Goal: Task Accomplishment & Management: Manage account settings

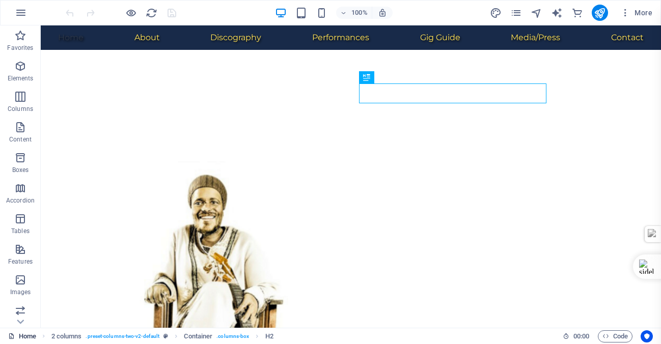
click at [30, 335] on link "Home" at bounding box center [22, 336] width 28 height 12
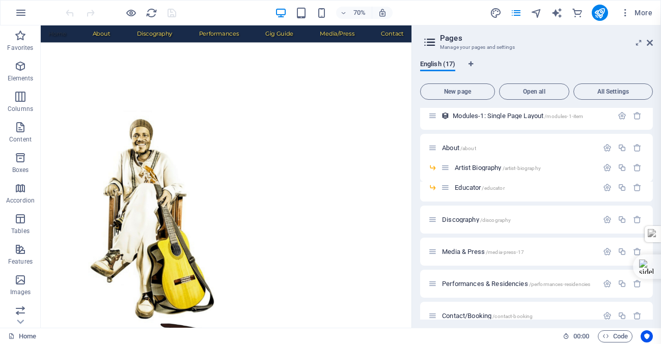
scroll to position [268, 0]
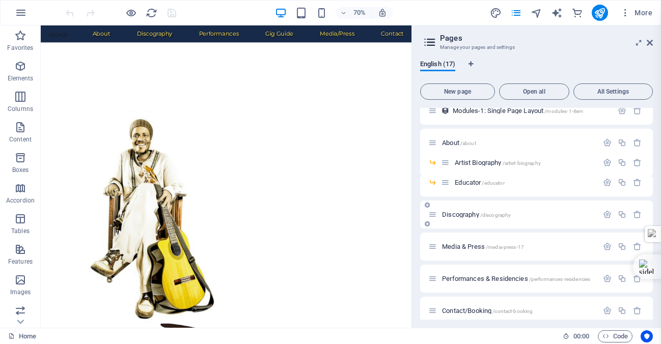
click at [455, 214] on span "Discography /discography" at bounding box center [476, 215] width 69 height 8
click at [455, 214] on div "Discography /discography" at bounding box center [536, 215] width 233 height 28
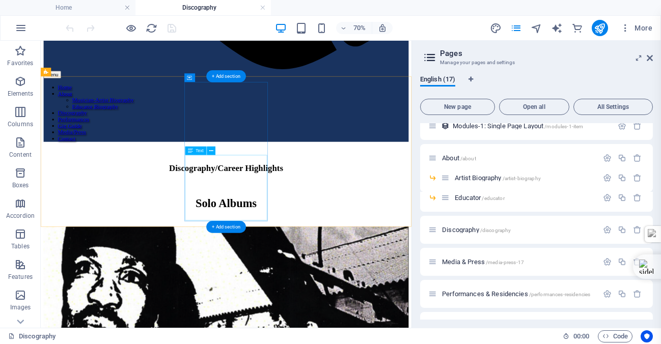
scroll to position [638, 0]
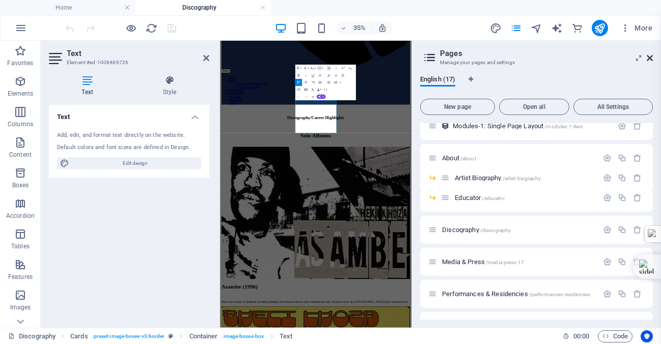
click at [650, 54] on icon at bounding box center [650, 58] width 6 height 8
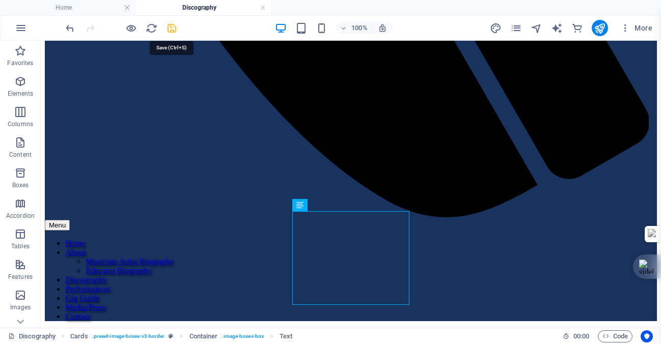
click at [170, 30] on icon "save" at bounding box center [172, 28] width 12 height 12
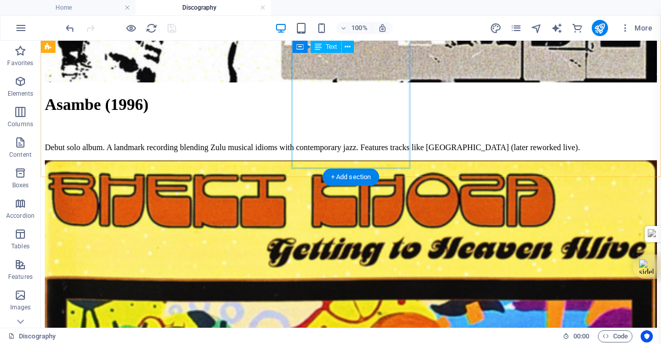
scroll to position [1442, 0]
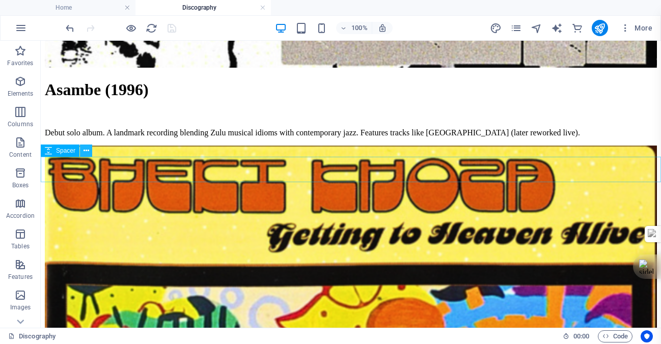
click at [85, 150] on icon at bounding box center [87, 151] width 6 height 11
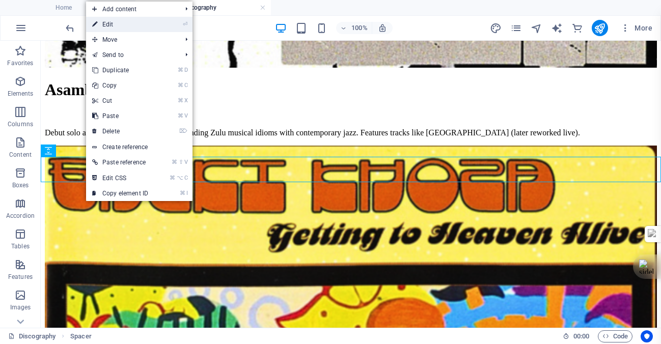
click at [116, 25] on link "⏎ Edit" at bounding box center [120, 24] width 68 height 15
select select "px"
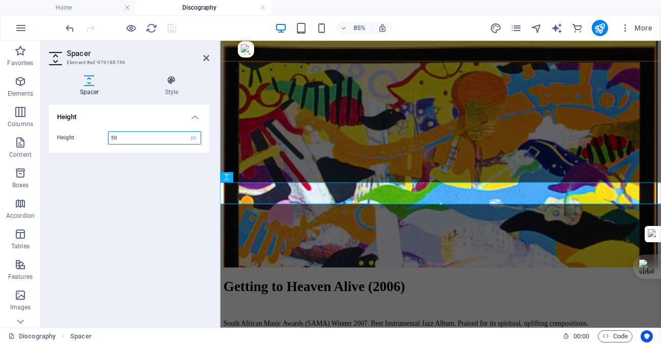
scroll to position [1392, 0]
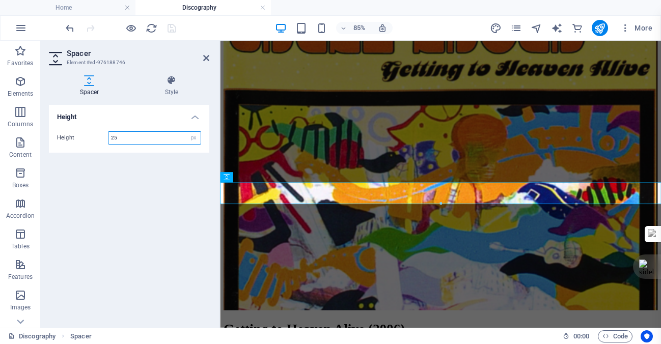
type input "25"
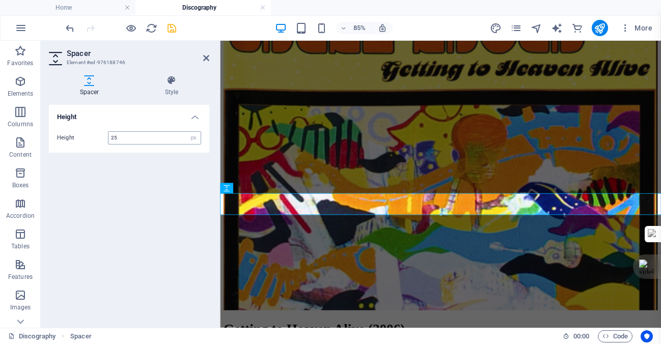
scroll to position [1379, 0]
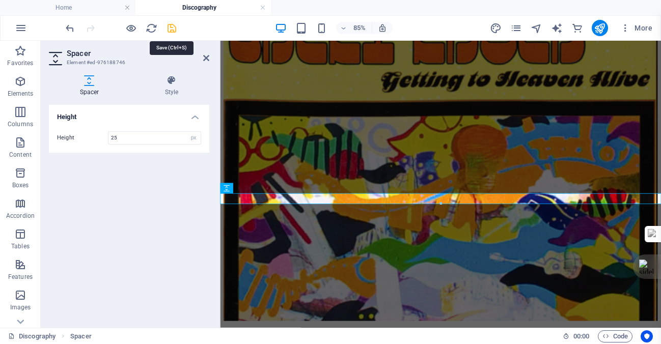
click at [173, 30] on icon "save" at bounding box center [172, 28] width 12 height 12
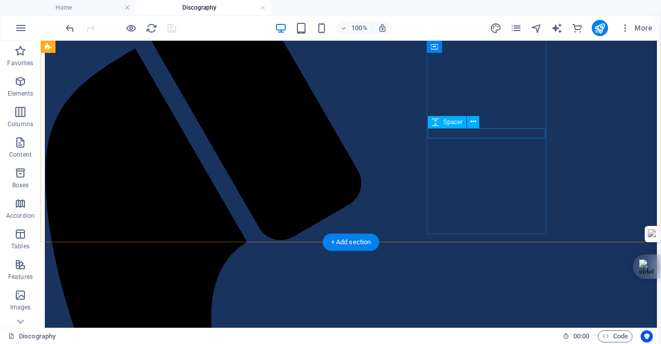
scroll to position [0, 0]
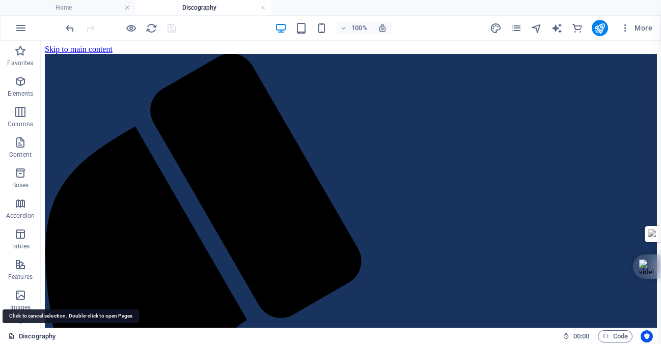
click at [37, 336] on link "Discography" at bounding box center [31, 336] width 47 height 12
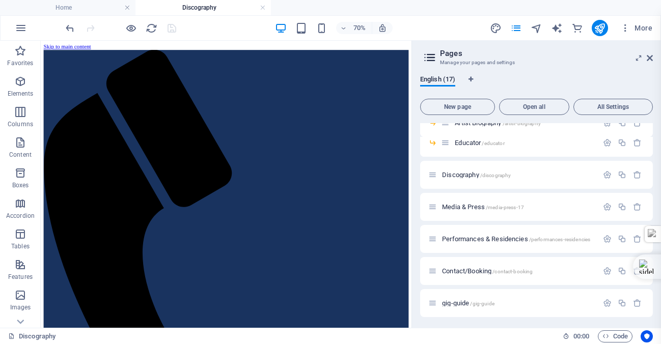
scroll to position [324, 0]
click at [457, 270] on span "Contact/Booking /contact-booking" at bounding box center [487, 270] width 91 height 8
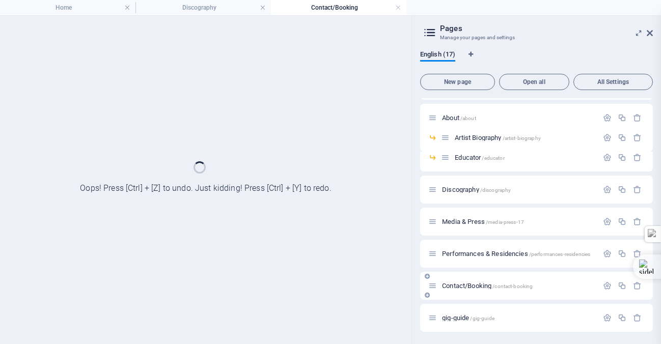
click at [457, 270] on div "Home / Subpage /subpage Legal Notice /legal-notice Privacy /privacy New Collect…" at bounding box center [536, 73] width 233 height 517
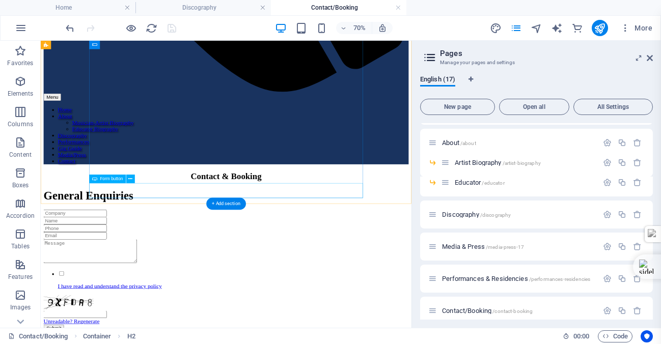
scroll to position [655, 0]
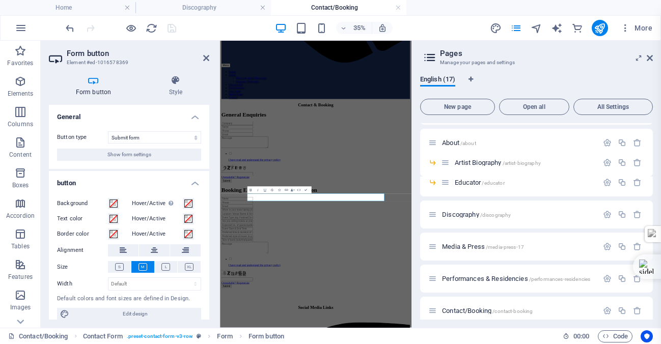
scroll to position [409, 0]
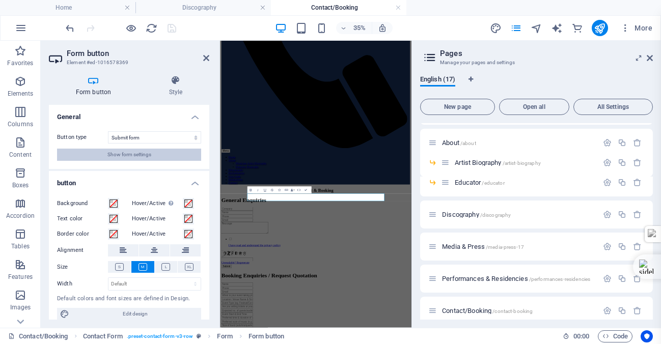
click at [125, 153] on span "Show form settings" at bounding box center [129, 155] width 44 height 12
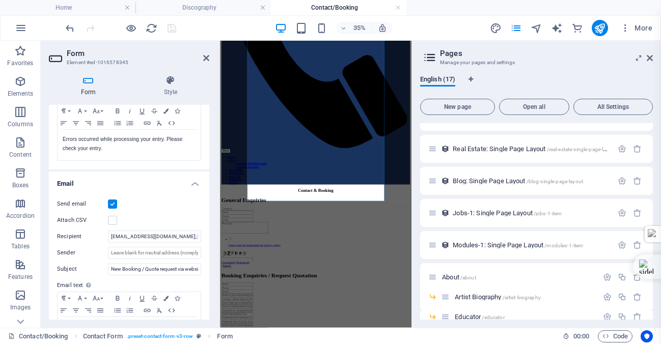
scroll to position [107, 0]
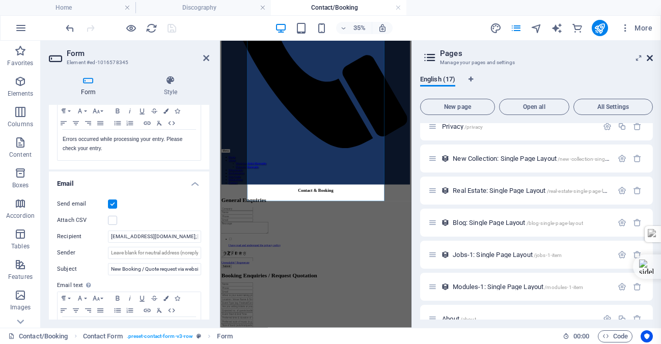
click at [650, 56] on icon at bounding box center [650, 58] width 6 height 8
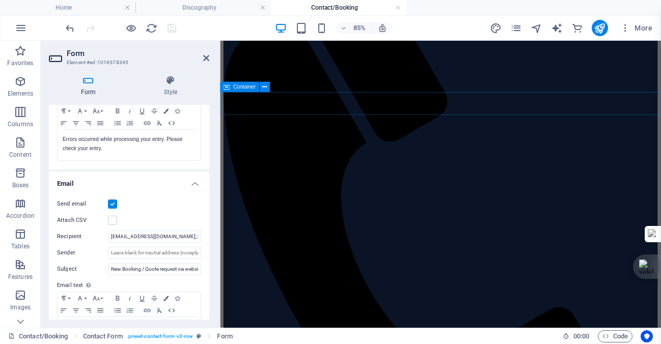
scroll to position [0, 0]
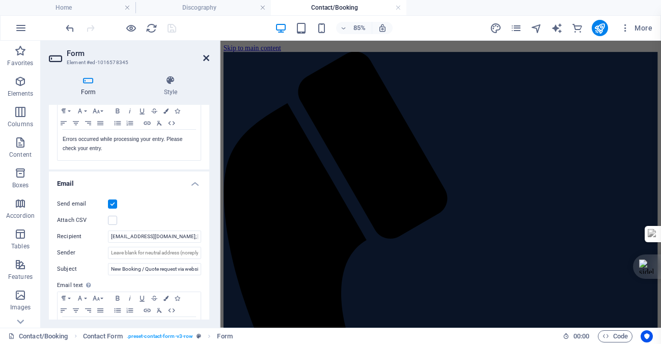
click at [205, 57] on icon at bounding box center [206, 58] width 6 height 8
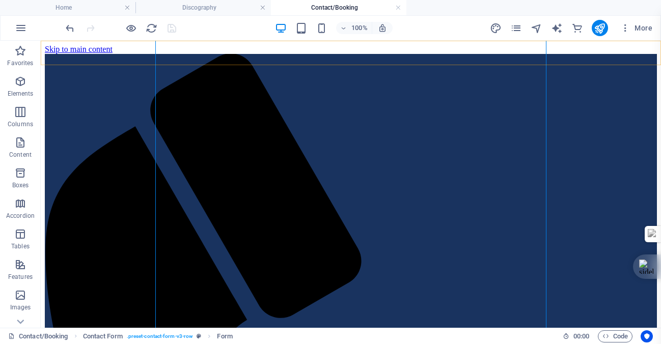
scroll to position [485, 0]
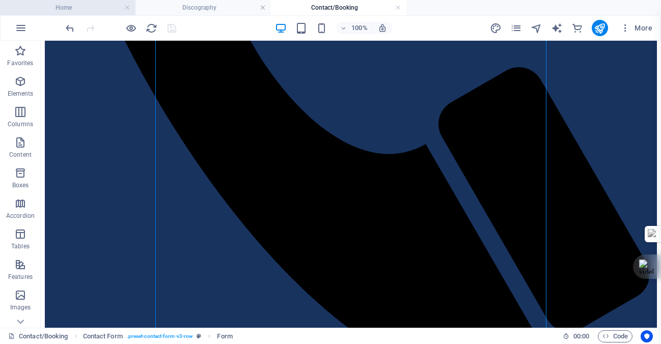
click at [60, 8] on h4 "Home" at bounding box center [67, 7] width 135 height 11
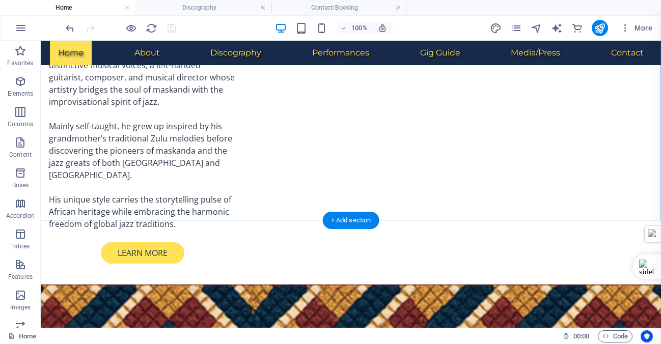
scroll to position [880, 0]
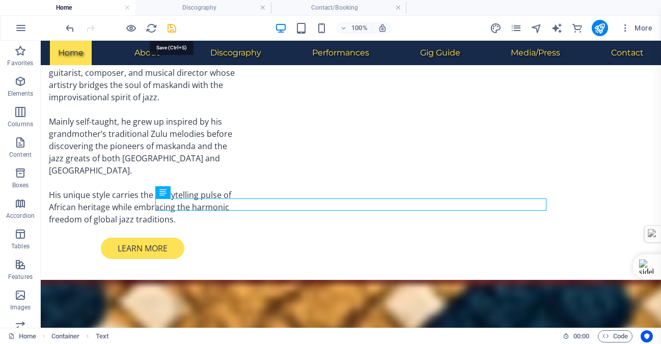
click at [173, 27] on icon "save" at bounding box center [172, 28] width 12 height 12
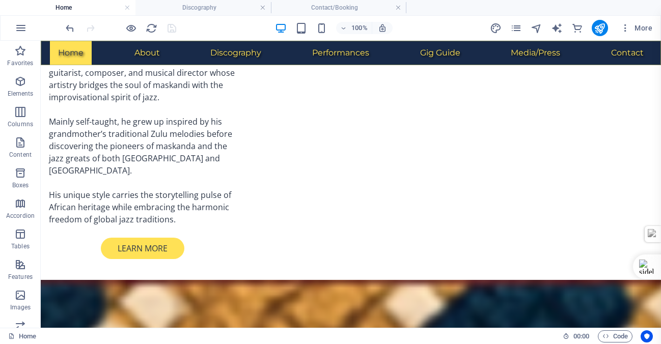
click at [234, 54] on nav "Home About Musician-Artist Biography Educator Biography Discography Performance…" at bounding box center [351, 53] width 620 height 24
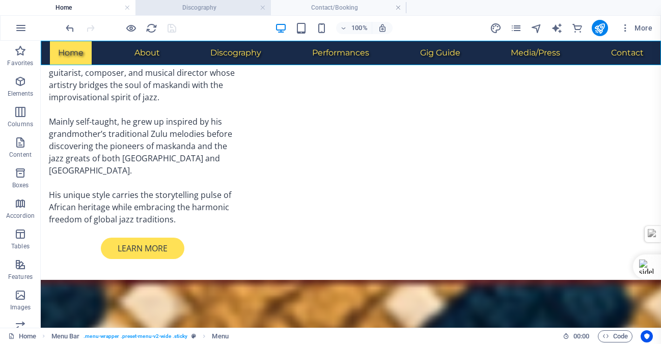
click at [203, 6] on h4 "Discography" at bounding box center [202, 7] width 135 height 11
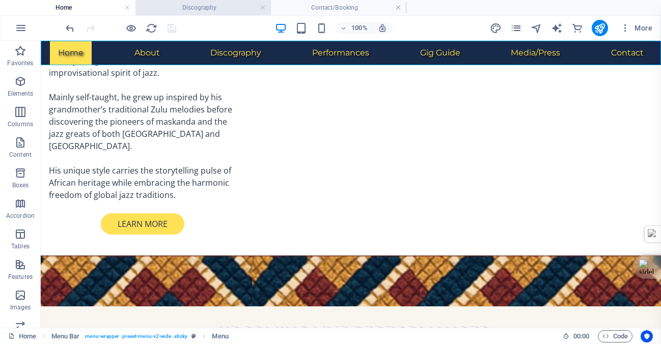
scroll to position [0, 0]
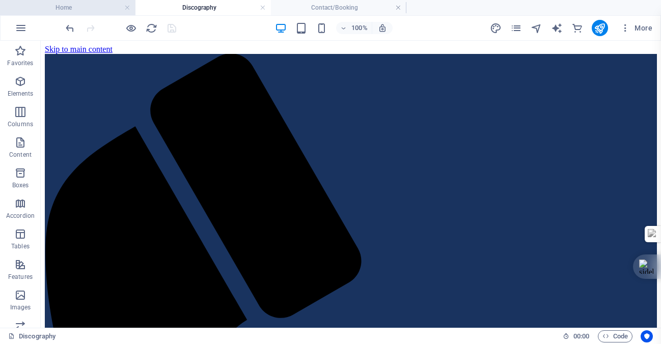
click at [90, 7] on h4 "Home" at bounding box center [67, 7] width 135 height 11
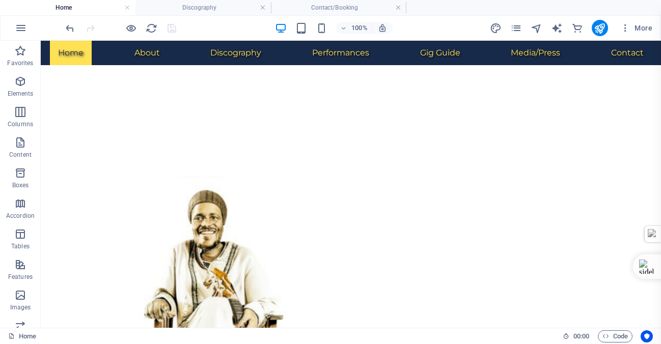
scroll to position [880, 0]
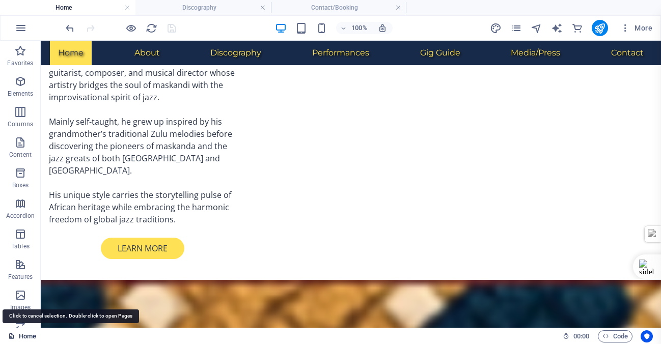
click at [26, 335] on link "Home" at bounding box center [22, 336] width 28 height 12
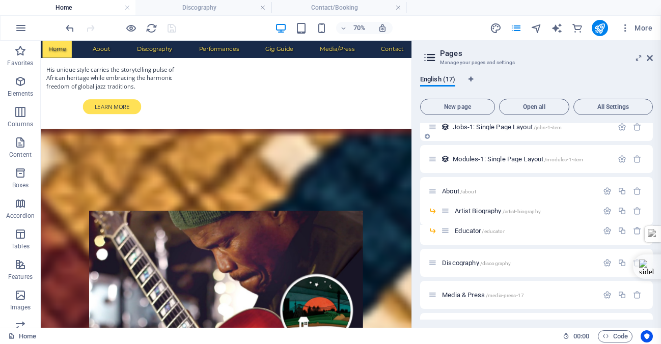
scroll to position [287, 0]
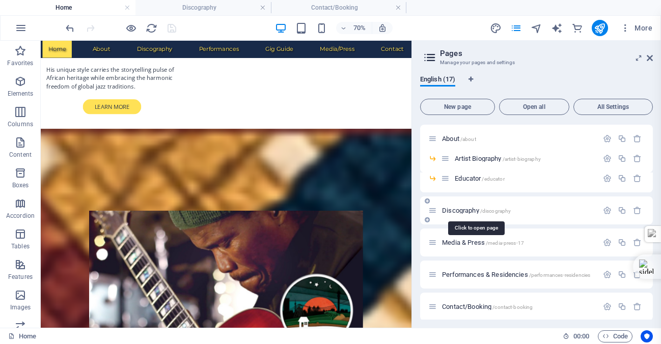
click at [465, 209] on span "Discography /discography" at bounding box center [476, 211] width 69 height 8
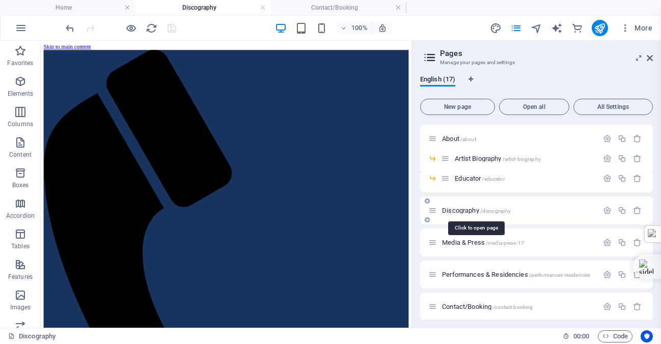
scroll to position [0, 0]
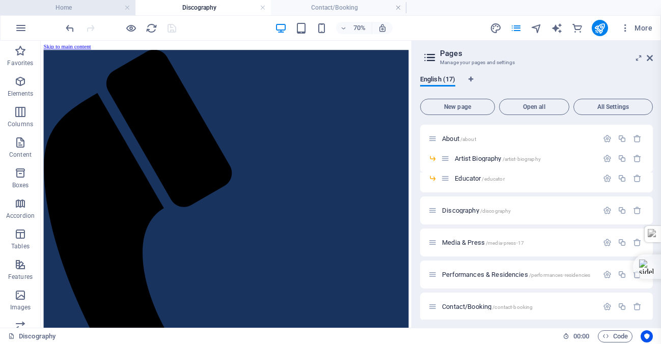
click at [54, 8] on h4 "Home" at bounding box center [67, 7] width 135 height 11
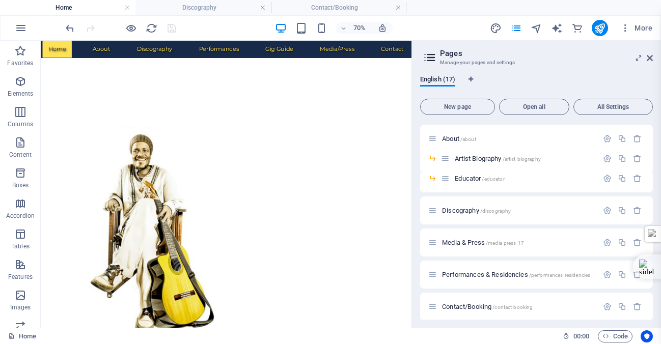
scroll to position [880, 0]
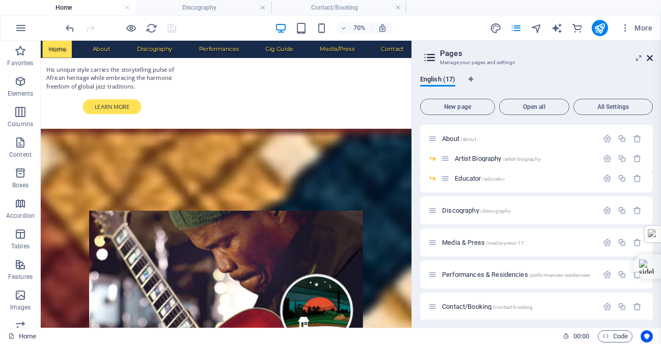
click at [649, 58] on icon at bounding box center [650, 58] width 6 height 8
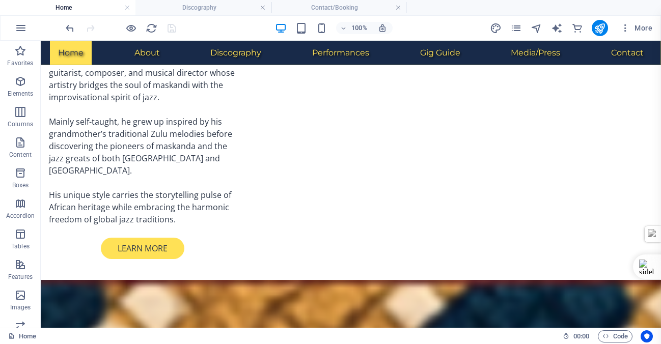
click at [105, 50] on nav "Home About Musician-Artist Biography Educator Biography Discography Performance…" at bounding box center [351, 53] width 620 height 24
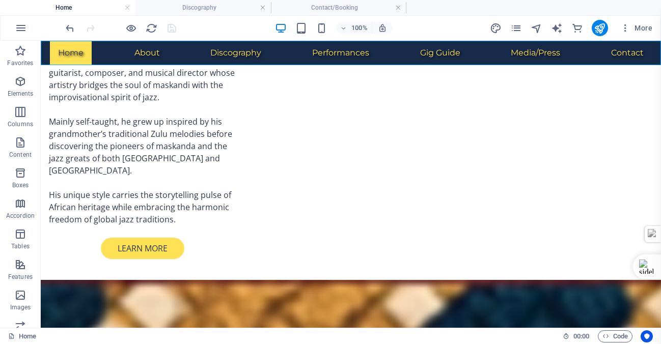
click at [105, 50] on nav "Home About Musician-Artist Biography Educator Biography Discography Performance…" at bounding box center [351, 53] width 620 height 24
select select
select select "4"
select select
select select "5"
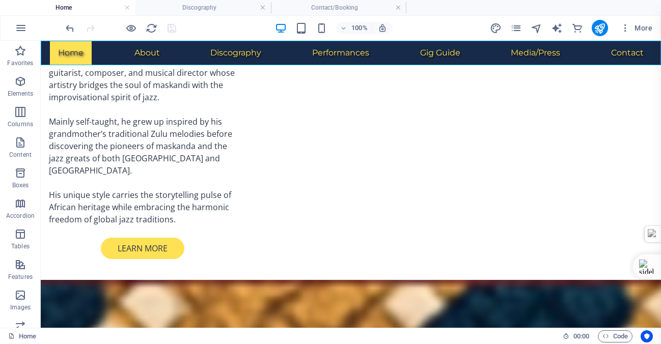
select select
select select "6"
select select
select select "7"
select select
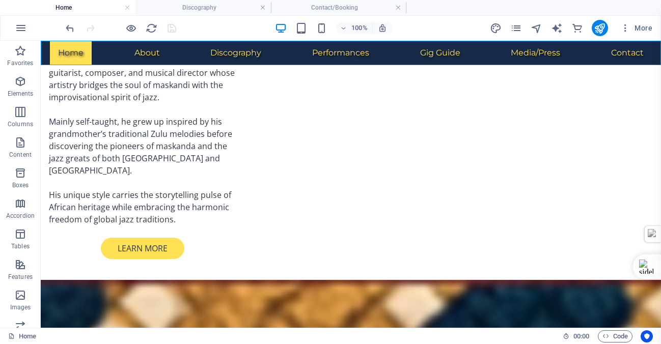
select select "9"
select select
select select "11"
select select
select select "8"
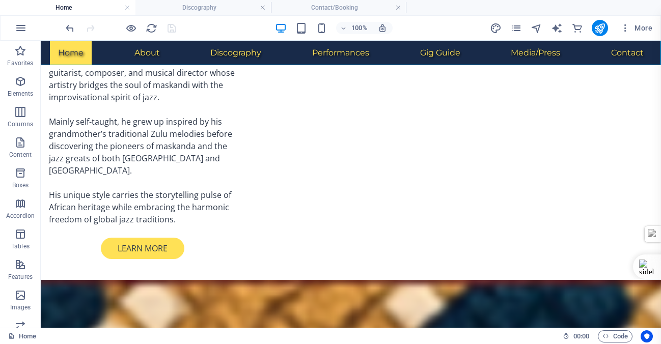
select select
select select "10"
select select
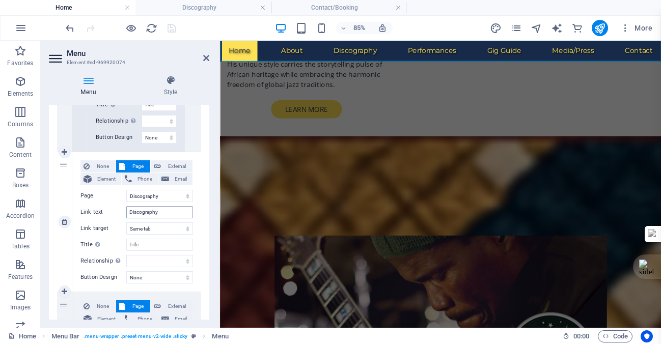
scroll to position [636, 0]
click at [165, 210] on input "Discography" at bounding box center [159, 211] width 67 height 12
type input "Discography/"
select select
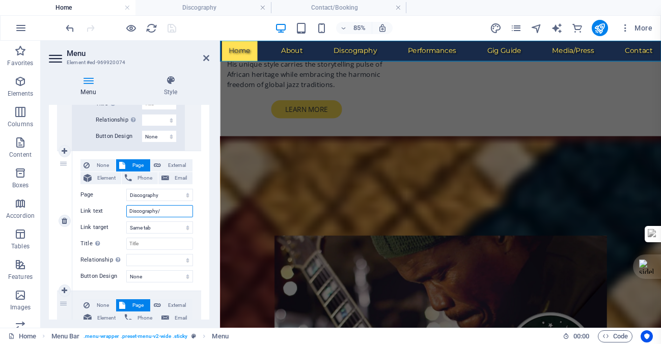
select select
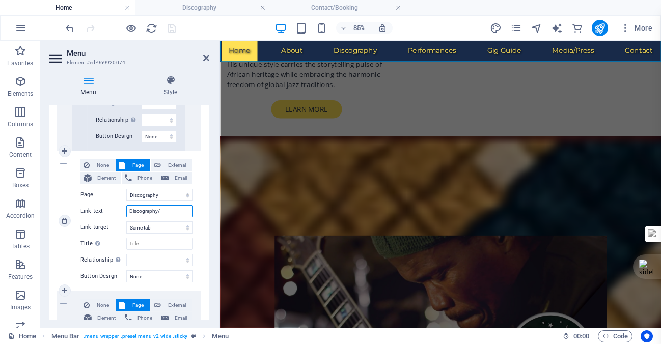
select select
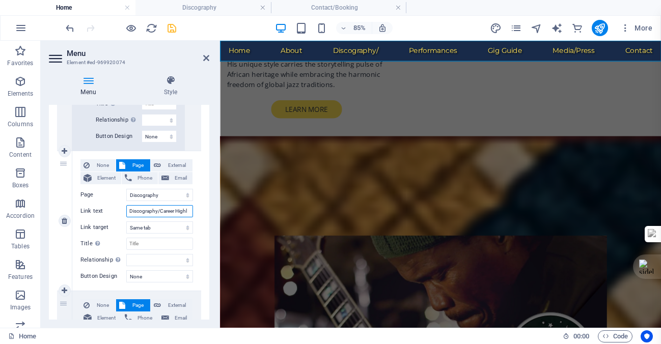
type input "Discography/Career Highli"
select select
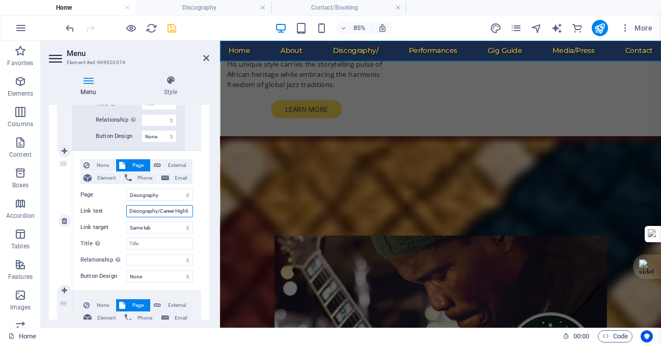
select select
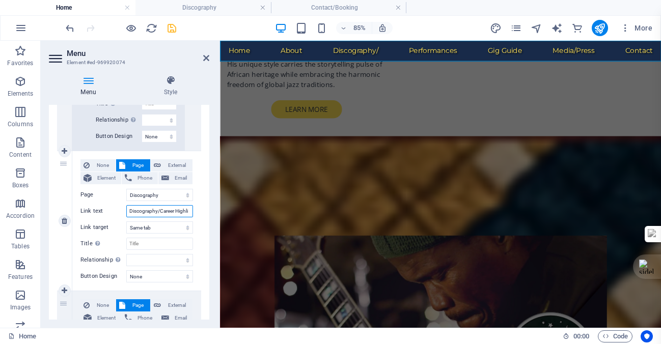
select select
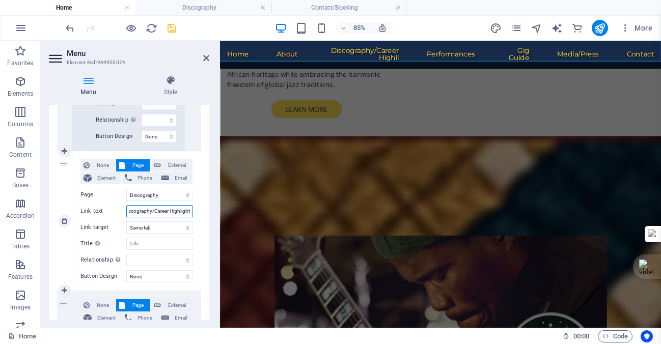
type input "Discography/Career Highlights"
select select
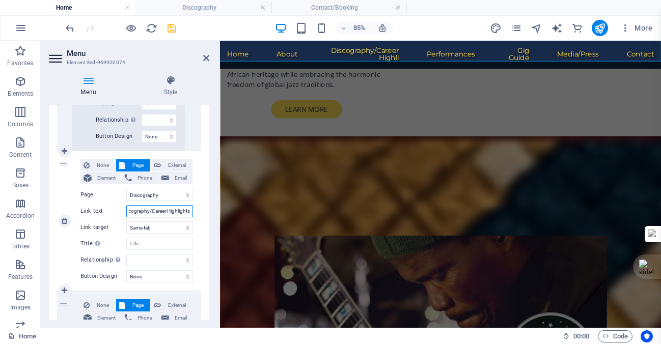
select select
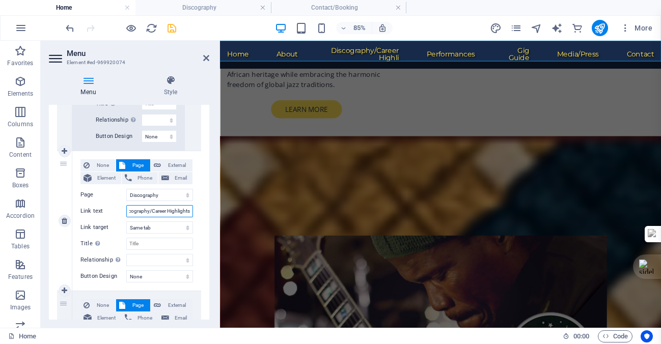
select select
type input "Discography/Career Highlights"
click at [172, 30] on icon "save" at bounding box center [172, 28] width 12 height 12
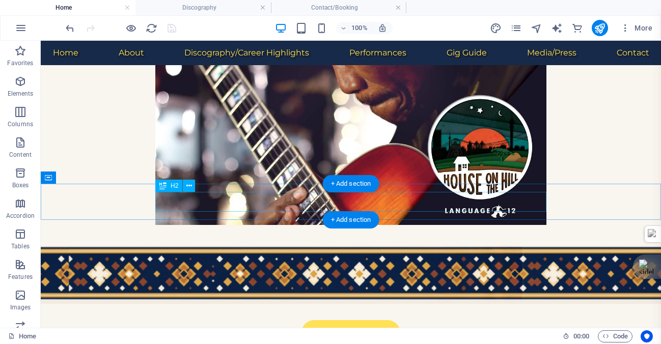
scroll to position [1717, 0]
